Goal: Information Seeking & Learning: Learn about a topic

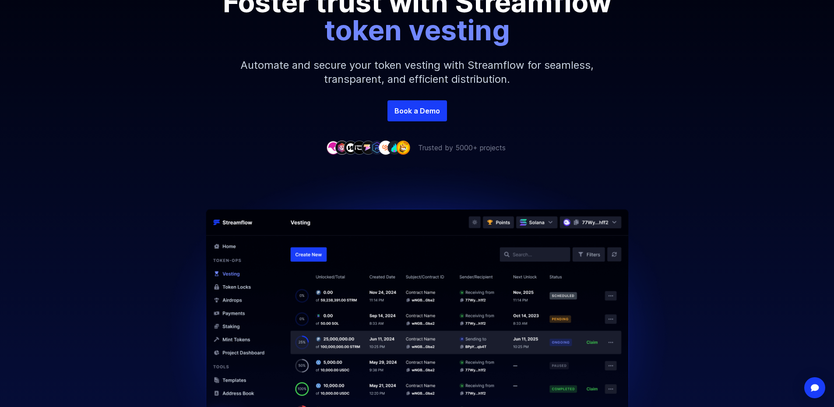
scroll to position [88, 0]
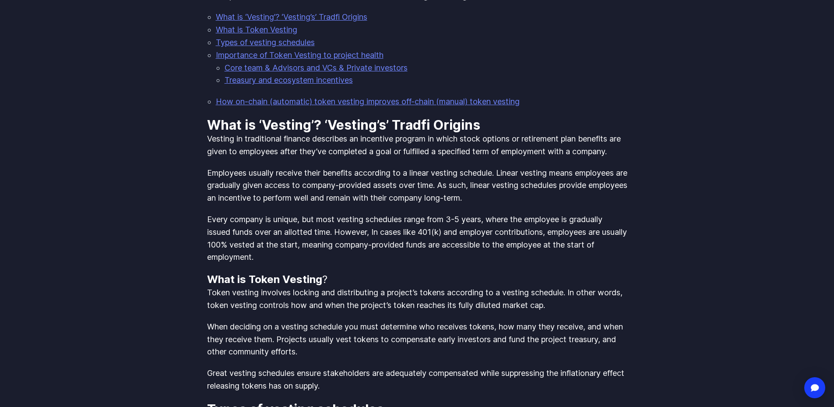
scroll to position [455, 0]
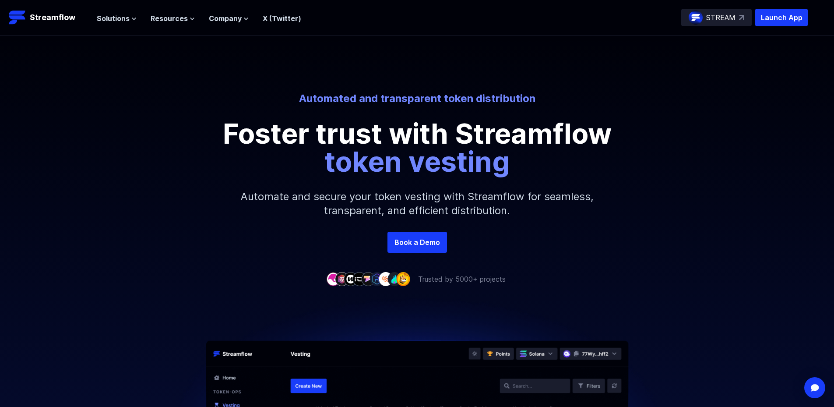
scroll to position [44, 0]
